Goal: Transaction & Acquisition: Purchase product/service

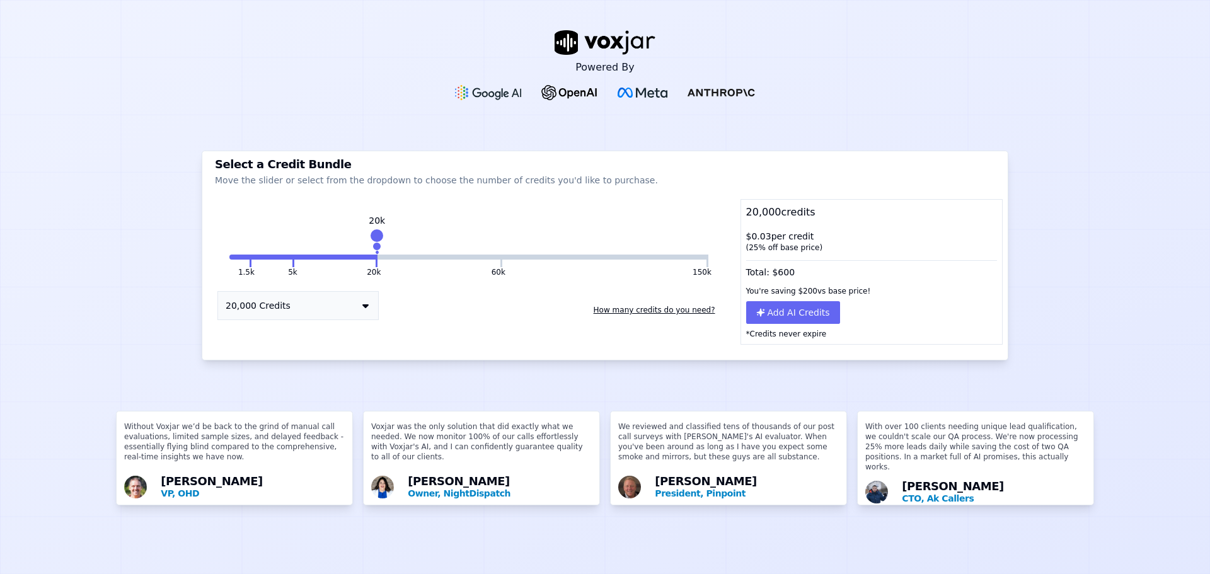
click at [325, 319] on button "20,000 Credits" at bounding box center [297, 305] width 161 height 29
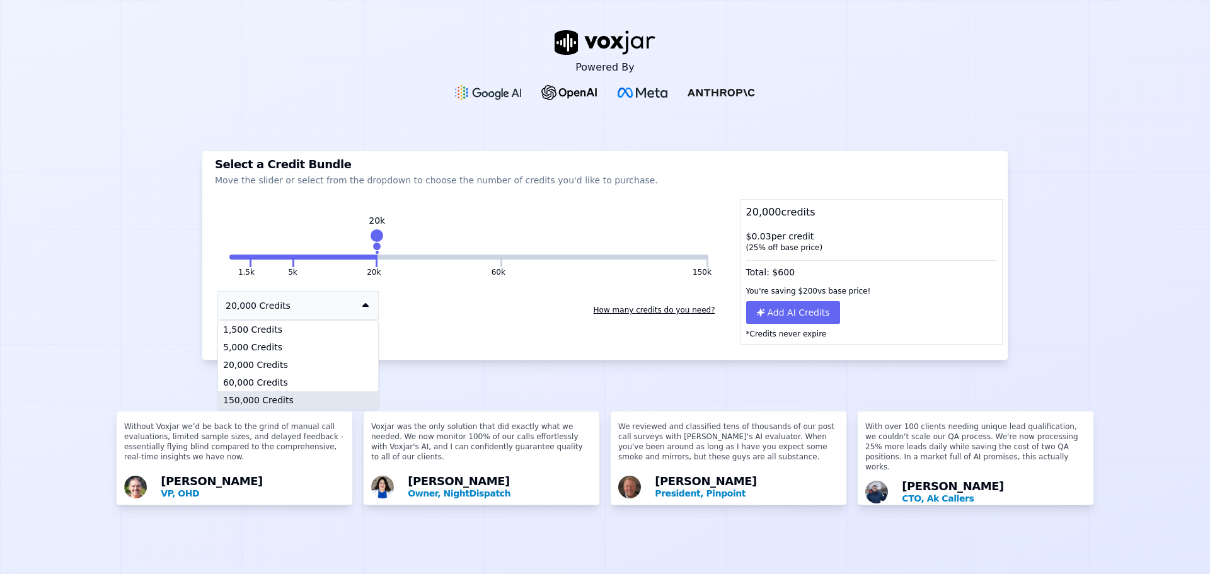
click at [281, 391] on div "150,000 Credits" at bounding box center [298, 400] width 160 height 18
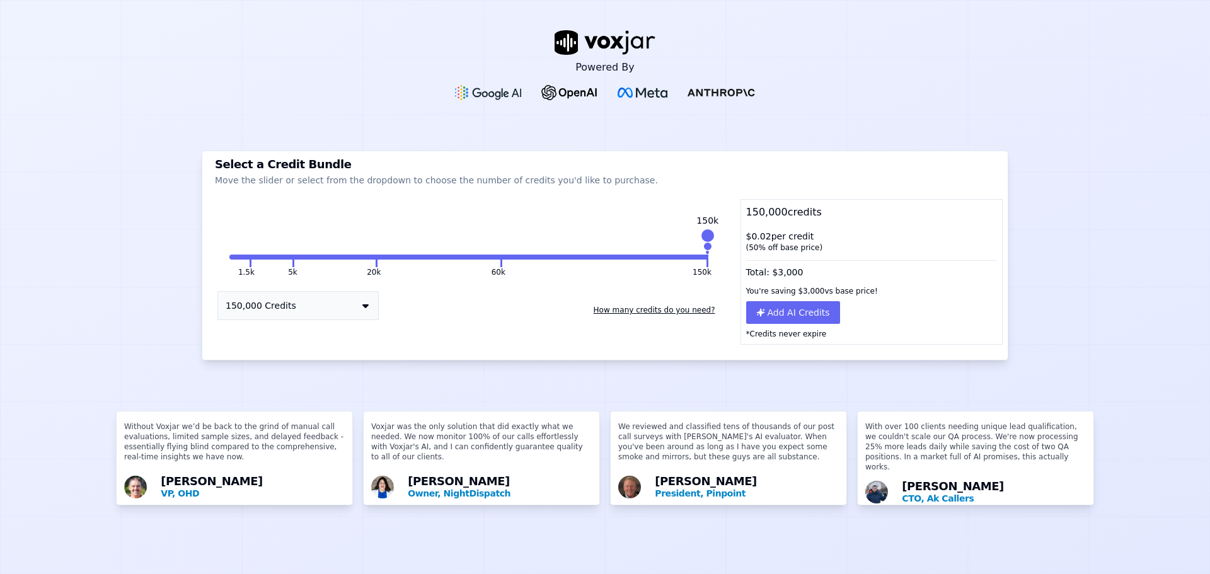
drag, startPoint x: 691, startPoint y: 257, endPoint x: 681, endPoint y: 256, distance: 9.5
click at [681, 256] on button "150k" at bounding box center [604, 257] width 204 height 5
click at [689, 240] on div at bounding box center [698, 236] width 18 height 18
click at [325, 319] on button "150,000 Credits" at bounding box center [297, 305] width 161 height 29
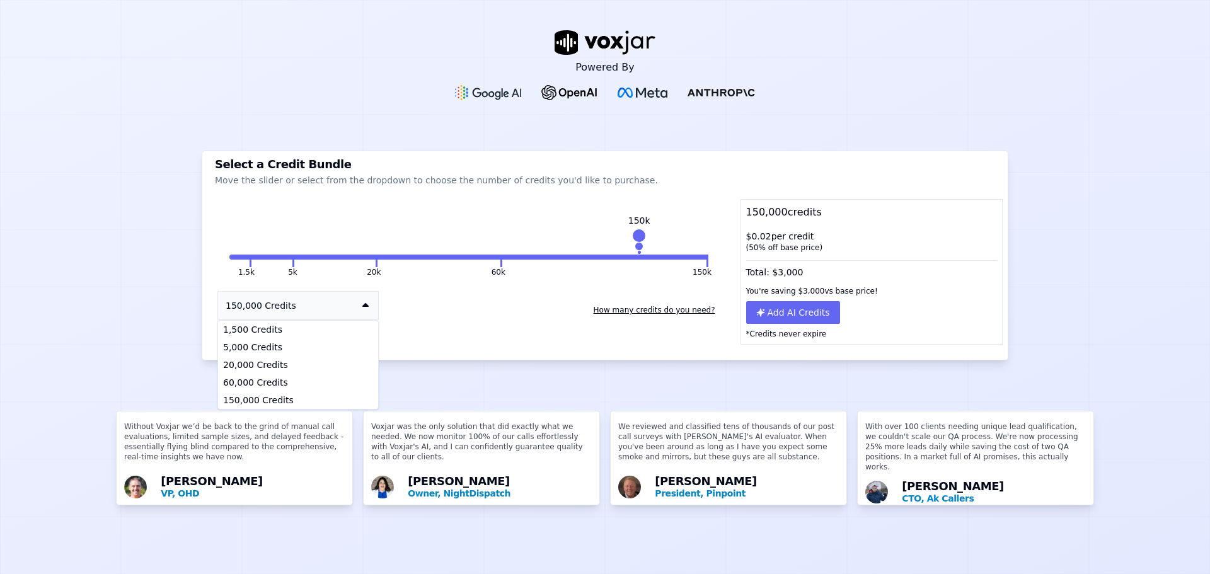
drag, startPoint x: 693, startPoint y: 246, endPoint x: 627, endPoint y: 245, distance: 66.2
click at [634, 245] on div at bounding box center [639, 246] width 11 height 11
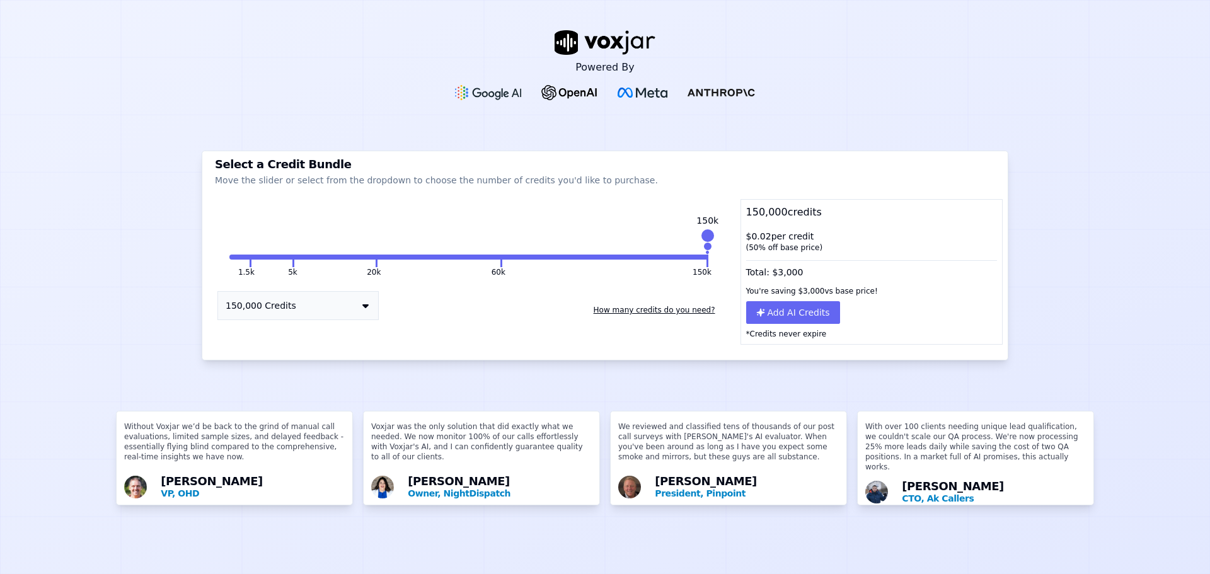
click at [598, 250] on div "1.5k 5k 20k 60k 150k 150k 150,000 Credits How many credits do you need?" at bounding box center [468, 284] width 523 height 120
click at [576, 261] on div "1.5k 5k 20k 60k 150k 150k 150,000 Credits How many credits do you need?" at bounding box center [468, 284] width 523 height 120
click at [515, 264] on div "1.5k 5k 20k 60k 150k 150k 150,000 Credits How many credits do you need?" at bounding box center [468, 284] width 523 height 120
click at [502, 258] on button "150k" at bounding box center [604, 257] width 204 height 5
click at [323, 319] on button "150,000 Credits" at bounding box center [297, 305] width 161 height 29
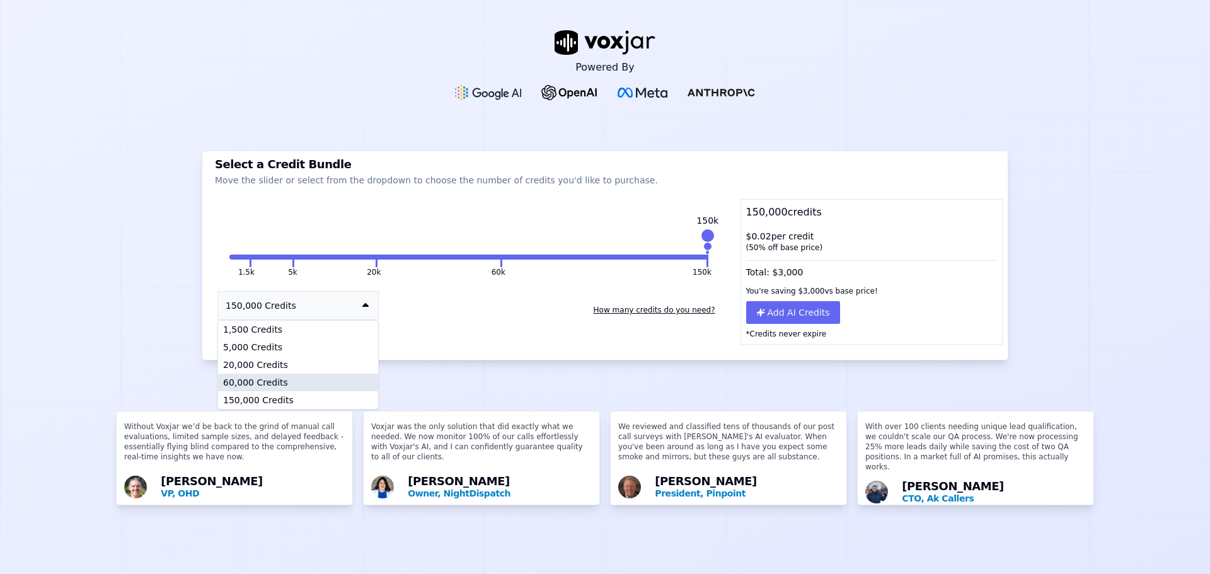
click at [264, 374] on div "60,000 Credits" at bounding box center [298, 383] width 160 height 18
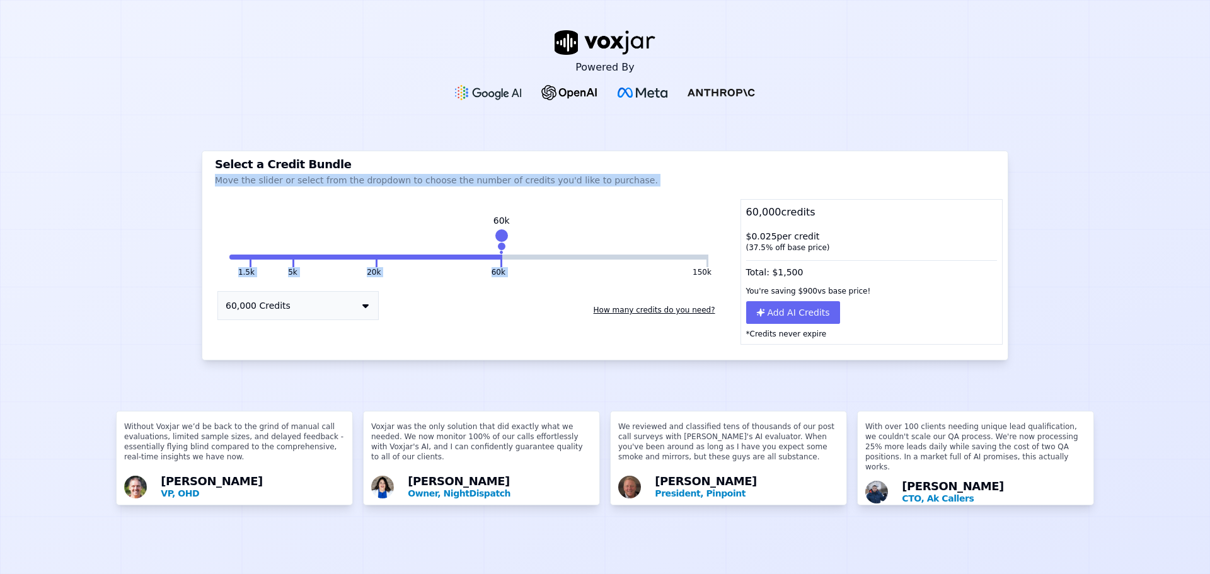
drag, startPoint x: 505, startPoint y: 242, endPoint x: 810, endPoint y: 159, distance: 316.1
click at [810, 159] on div "Select a Credit Bundle Move the slider or select from the dropdown to choose th…" at bounding box center [605, 256] width 807 height 210
click at [501, 240] on div "1.5k 5k 20k 60k 150k 60k 60,000 Credits How many credits do you need?" at bounding box center [468, 284] width 523 height 120
